Goal: Task Accomplishment & Management: Use online tool/utility

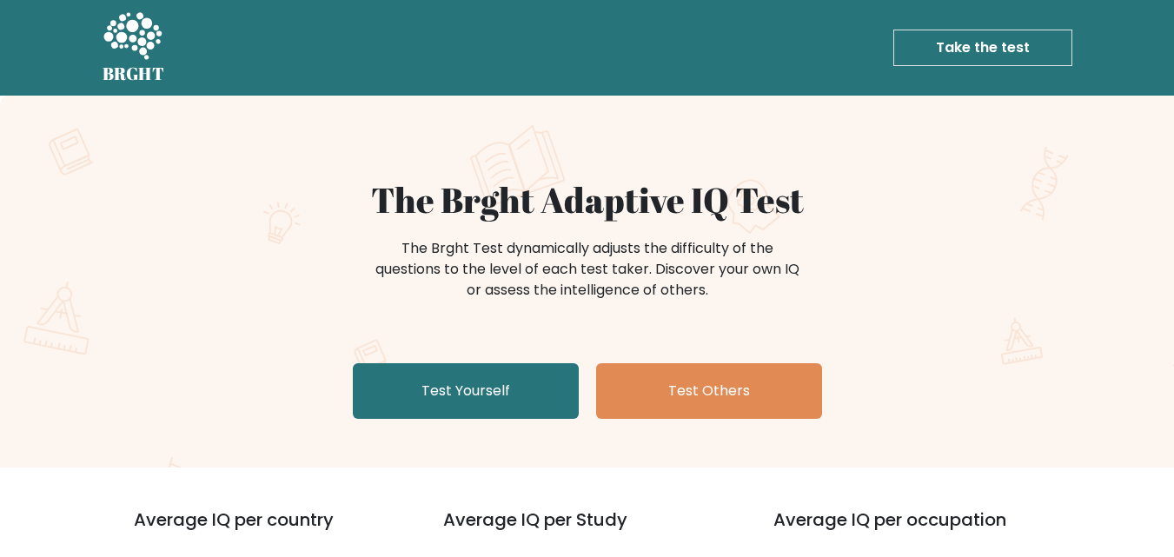
click at [963, 49] on link "Take the test" at bounding box center [982, 48] width 179 height 36
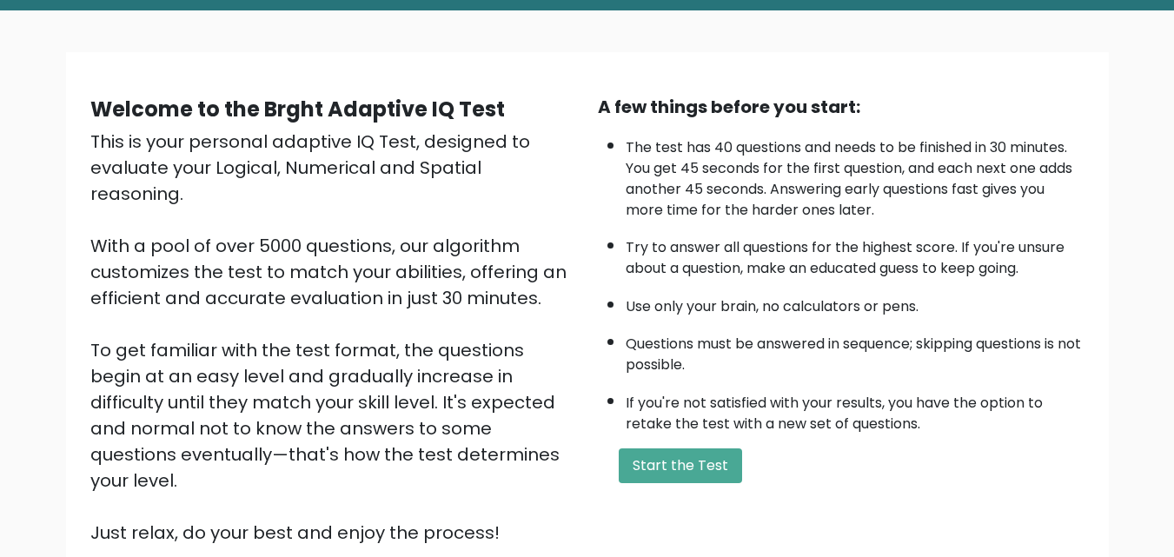
scroll to position [136, 0]
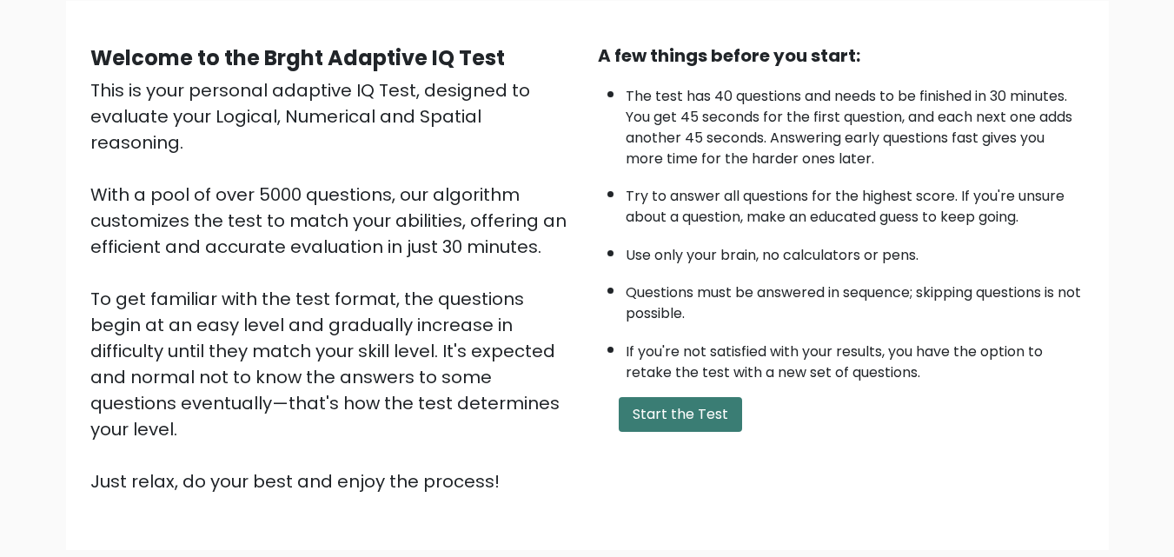
click at [695, 408] on button "Start the Test" at bounding box center [680, 414] width 123 height 35
